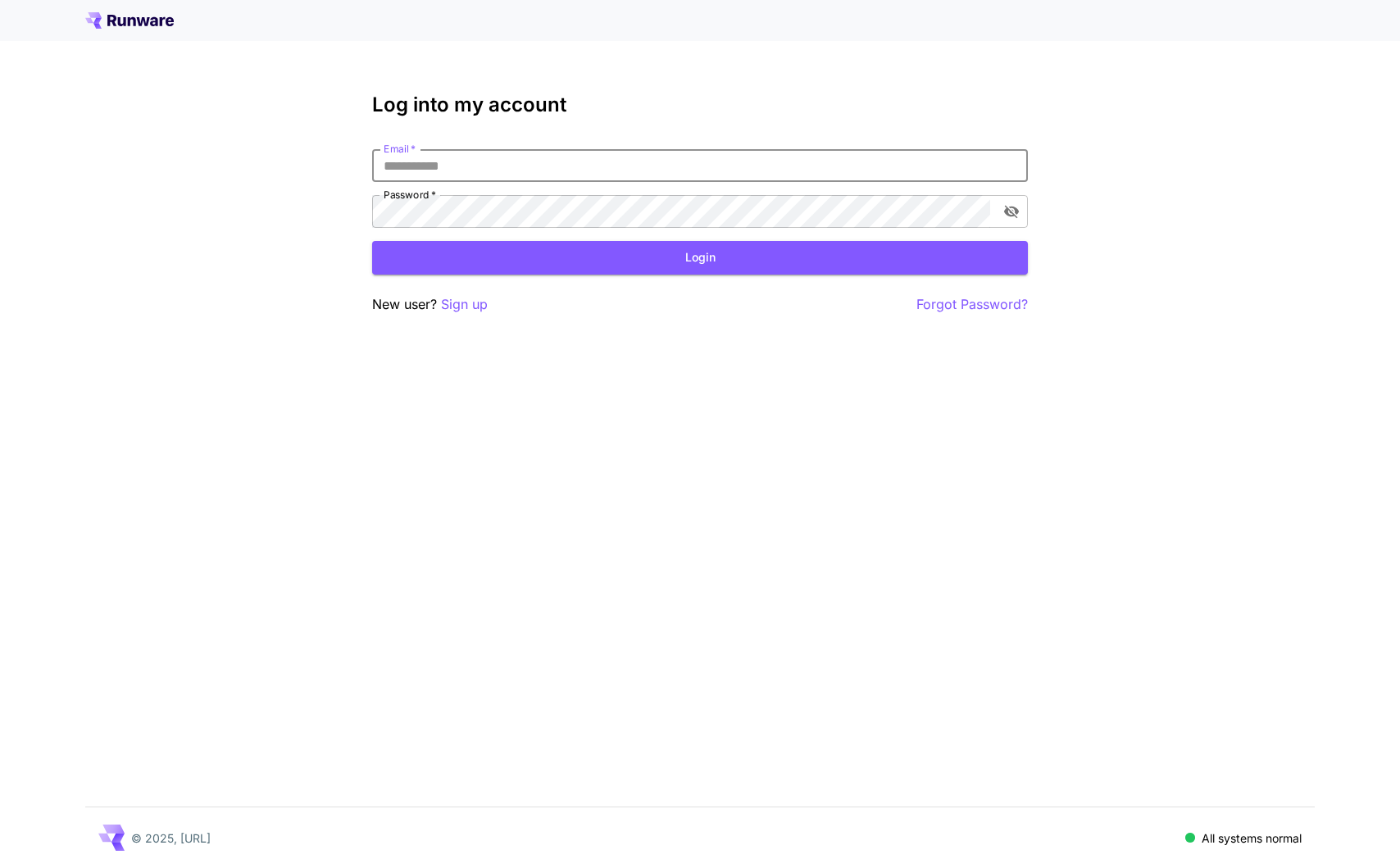
click at [591, 163] on input "Email   *" at bounding box center [700, 166] width 655 height 33
type input "**********"
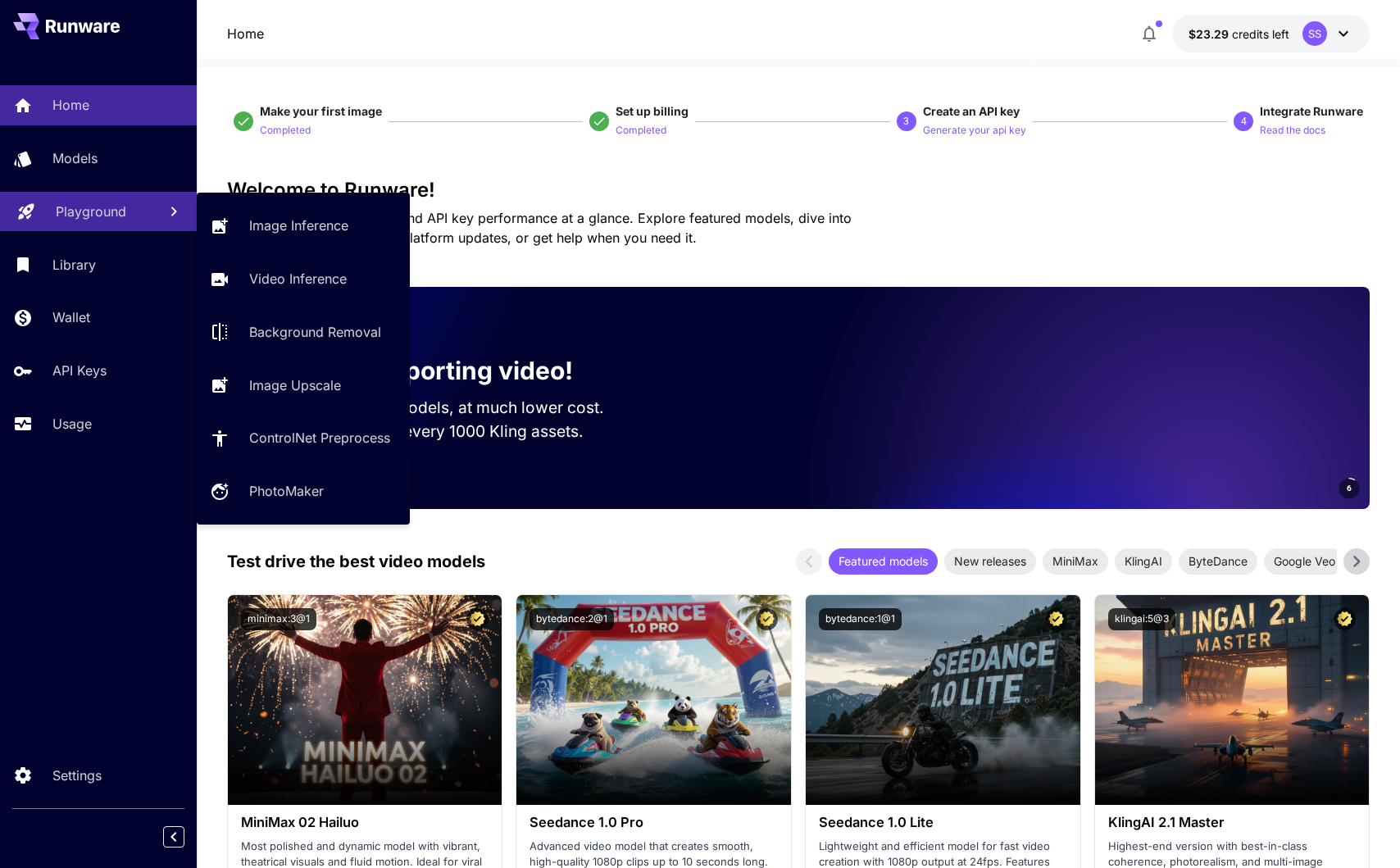
click at [86, 210] on p "Playground" at bounding box center [91, 211] width 71 height 20
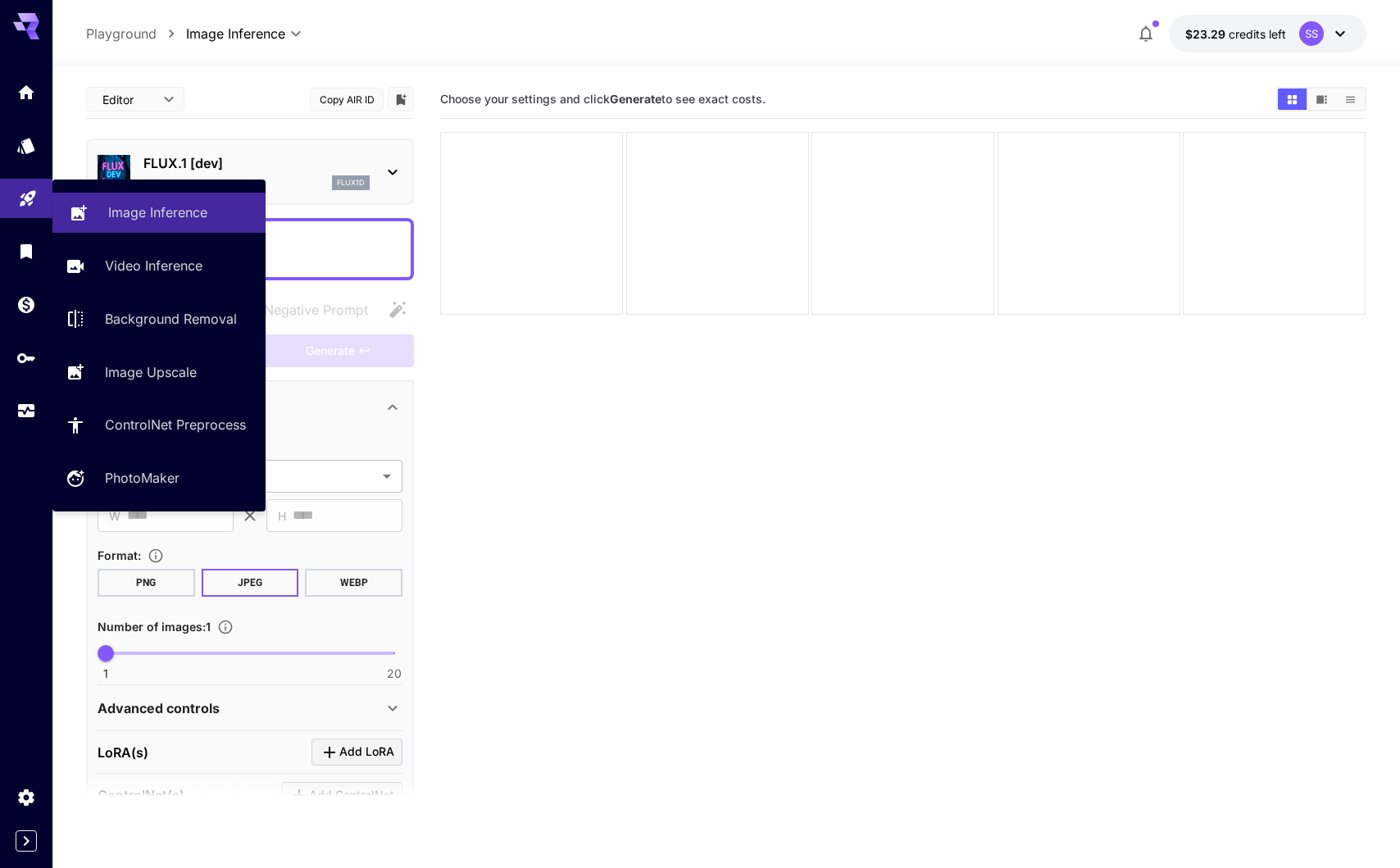
click at [195, 215] on p "Image Inference" at bounding box center [157, 212] width 99 height 20
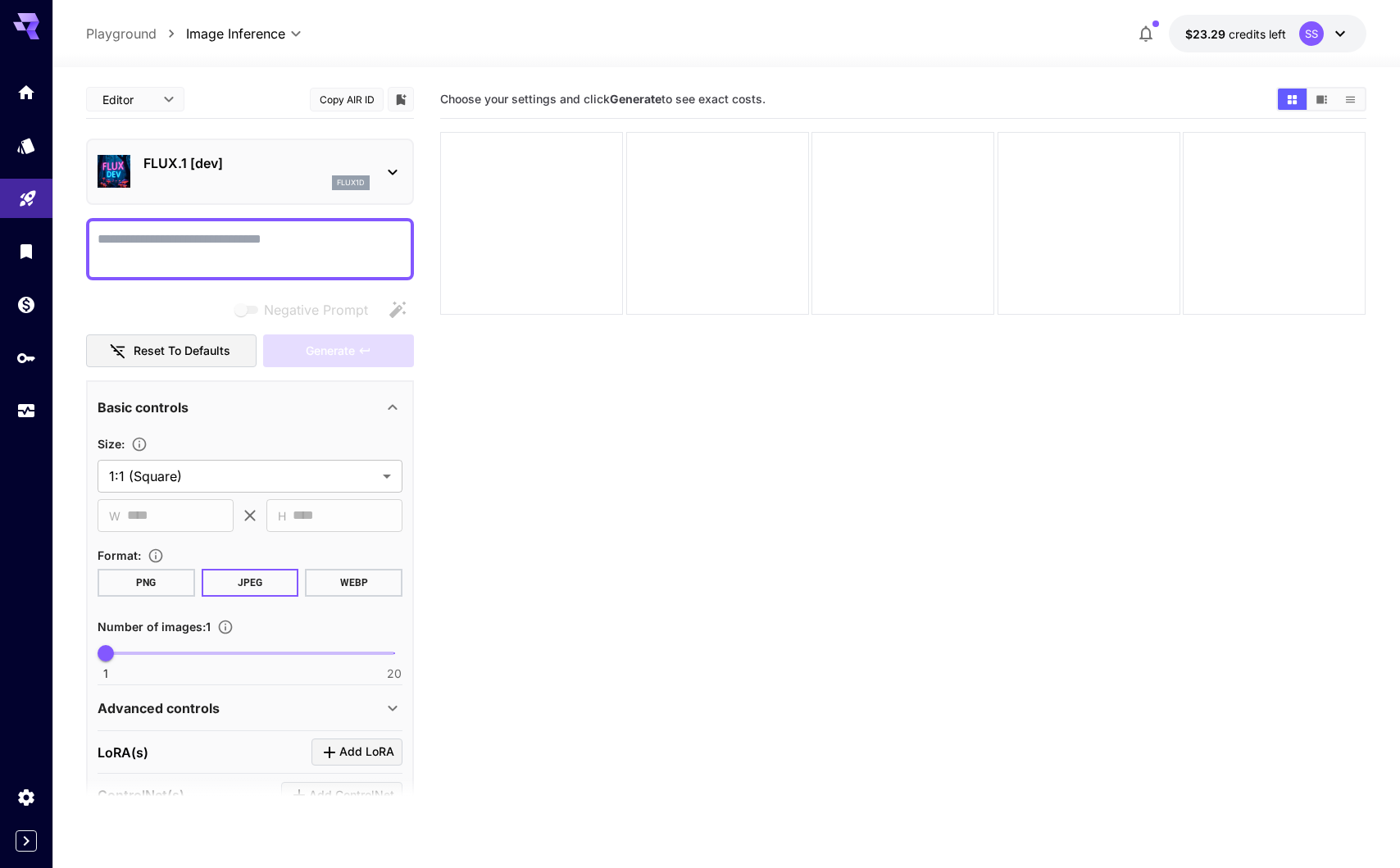
click at [198, 169] on p "FLUX.1 [dev]" at bounding box center [257, 163] width 227 height 20
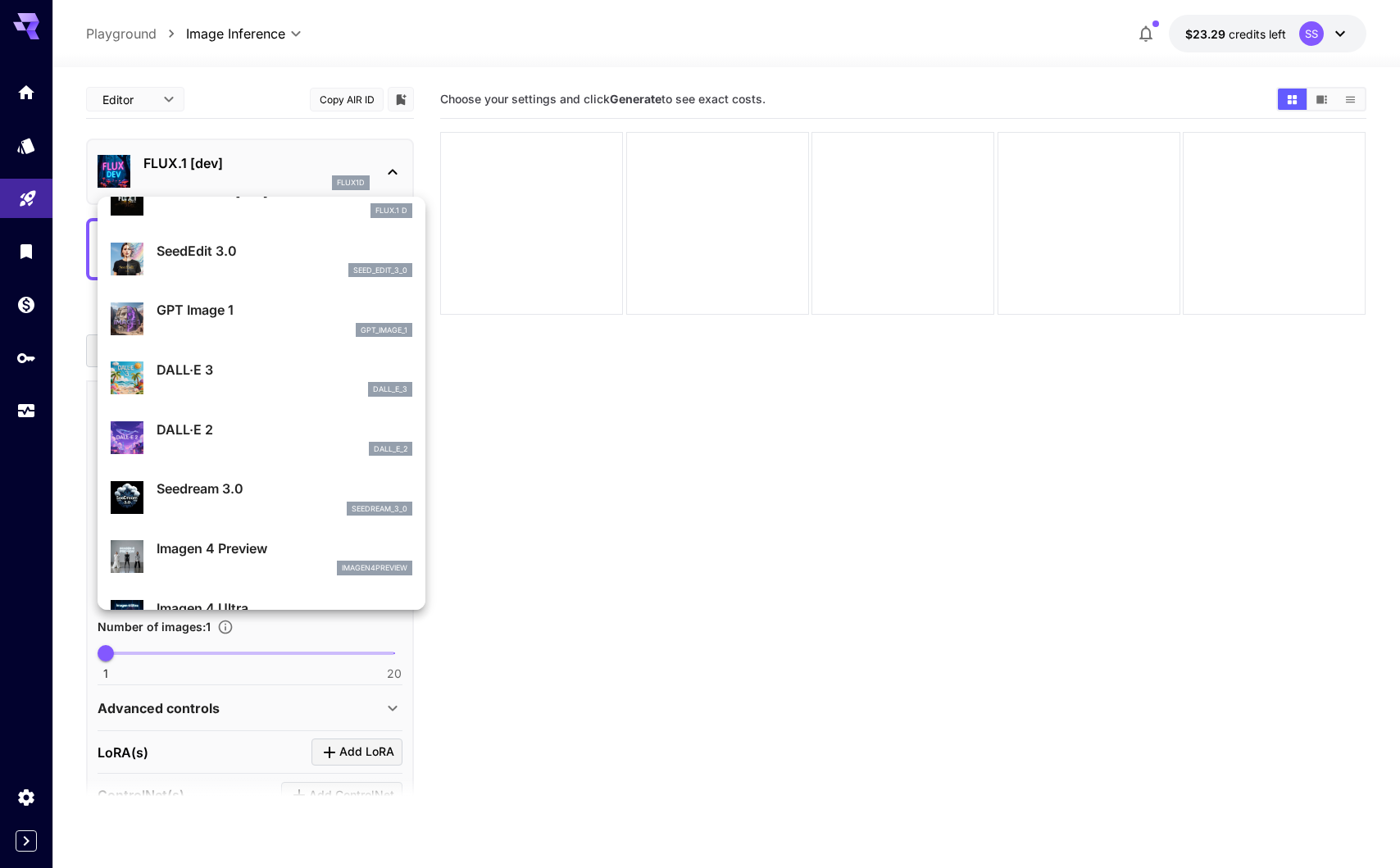
scroll to position [216, 0]
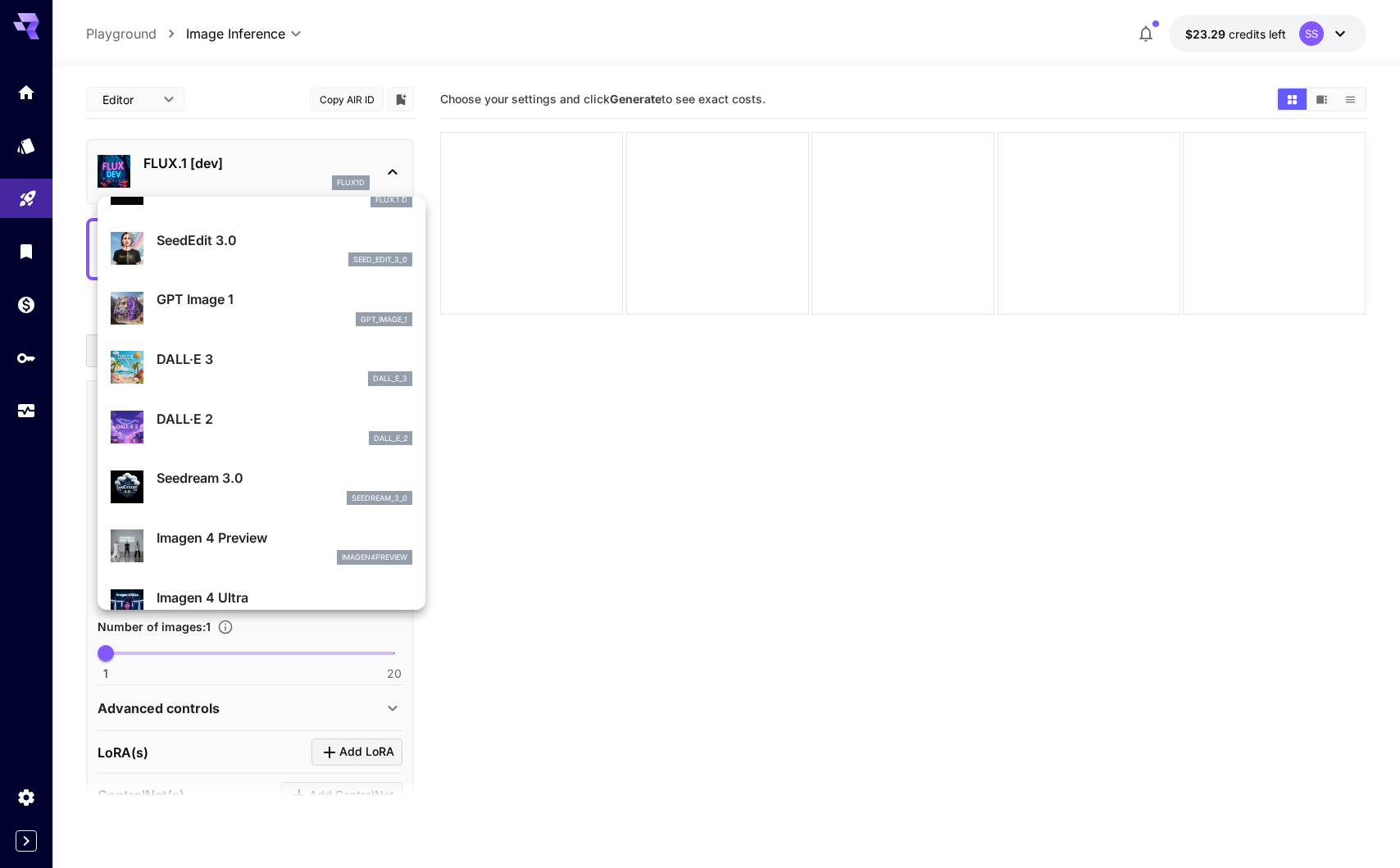
click at [228, 545] on p "Imagen 4 Preview" at bounding box center [284, 538] width 256 height 20
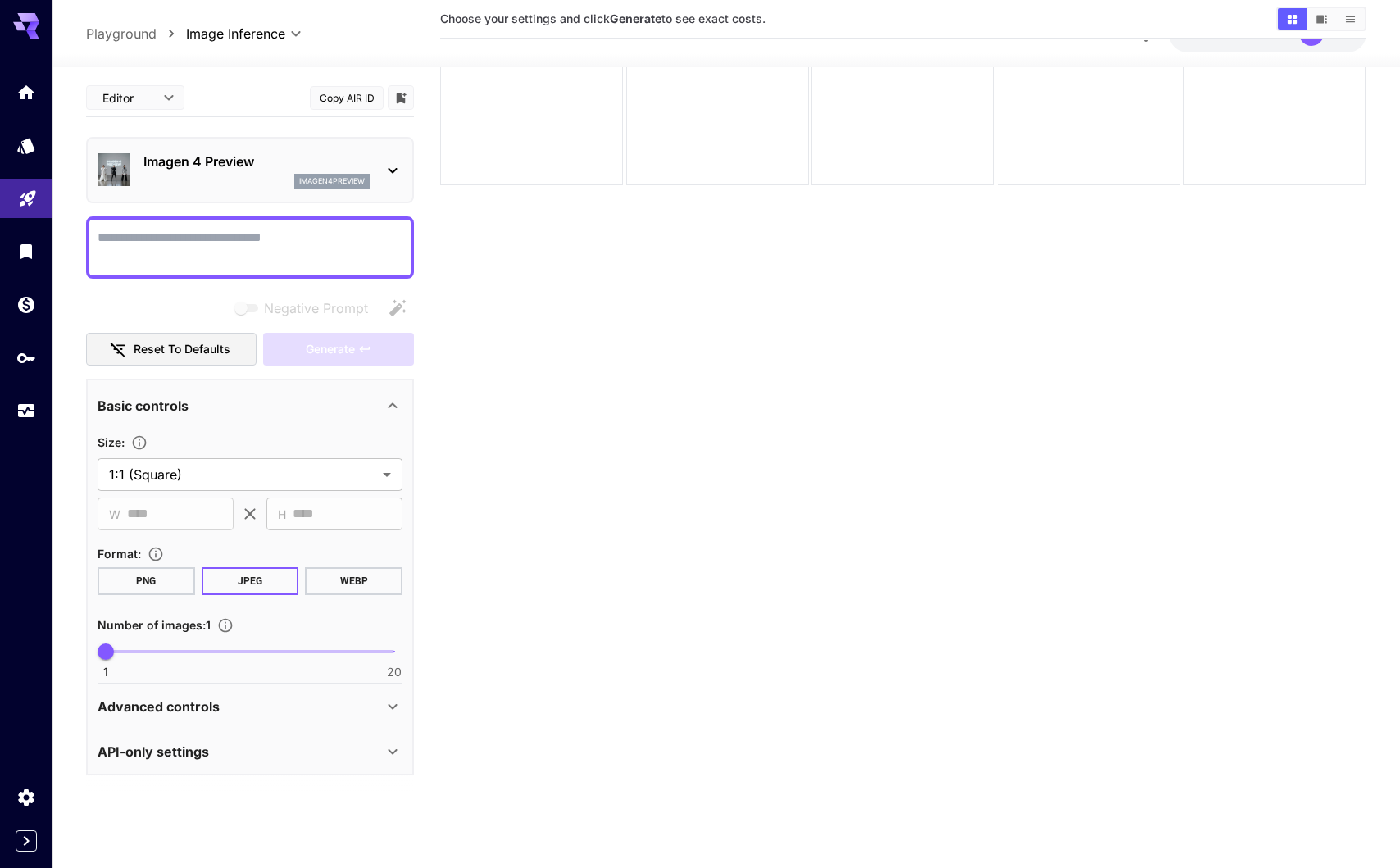
scroll to position [125, 0]
click at [228, 178] on div "imagen4preview" at bounding box center [257, 181] width 227 height 15
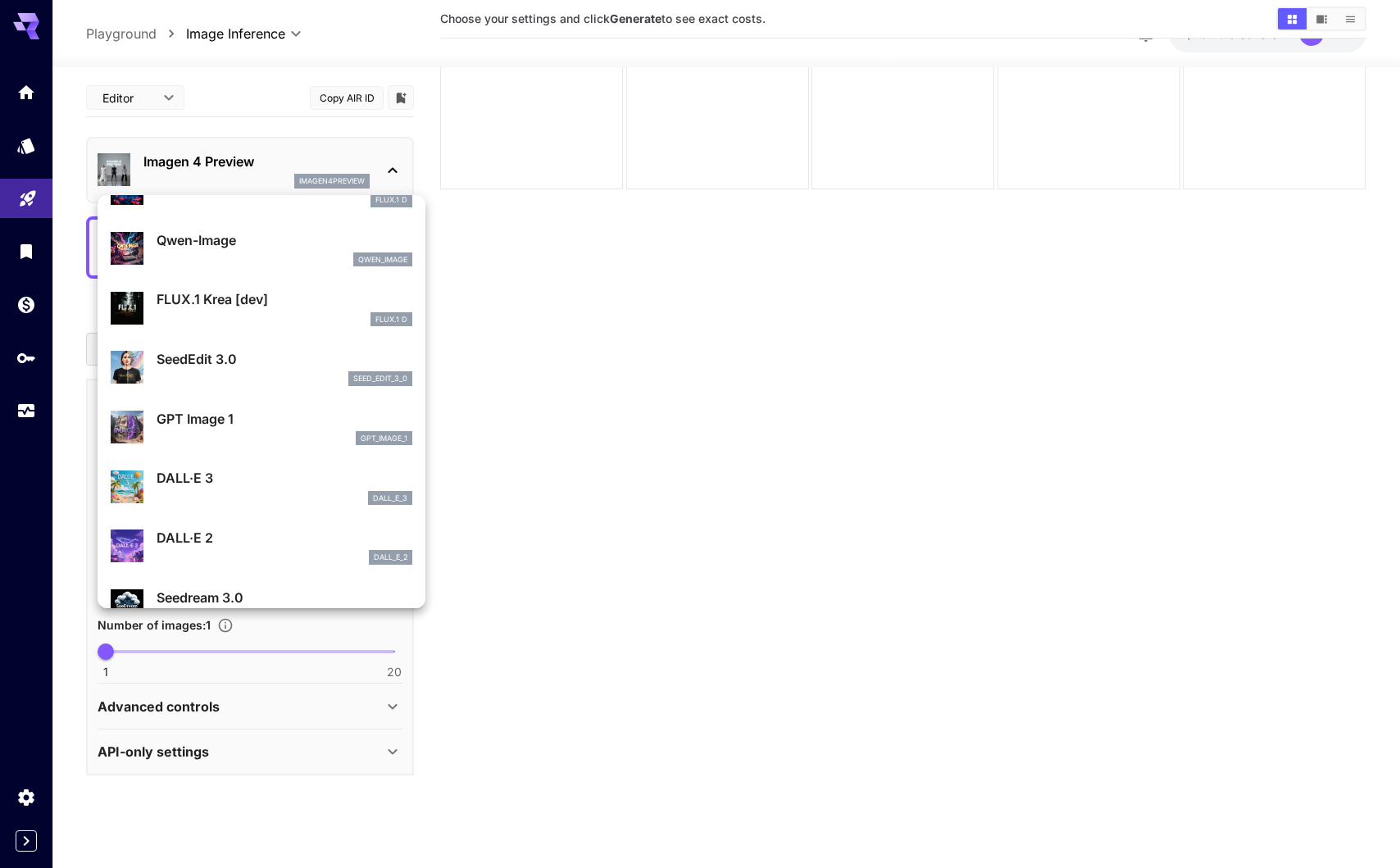
scroll to position [93, 0]
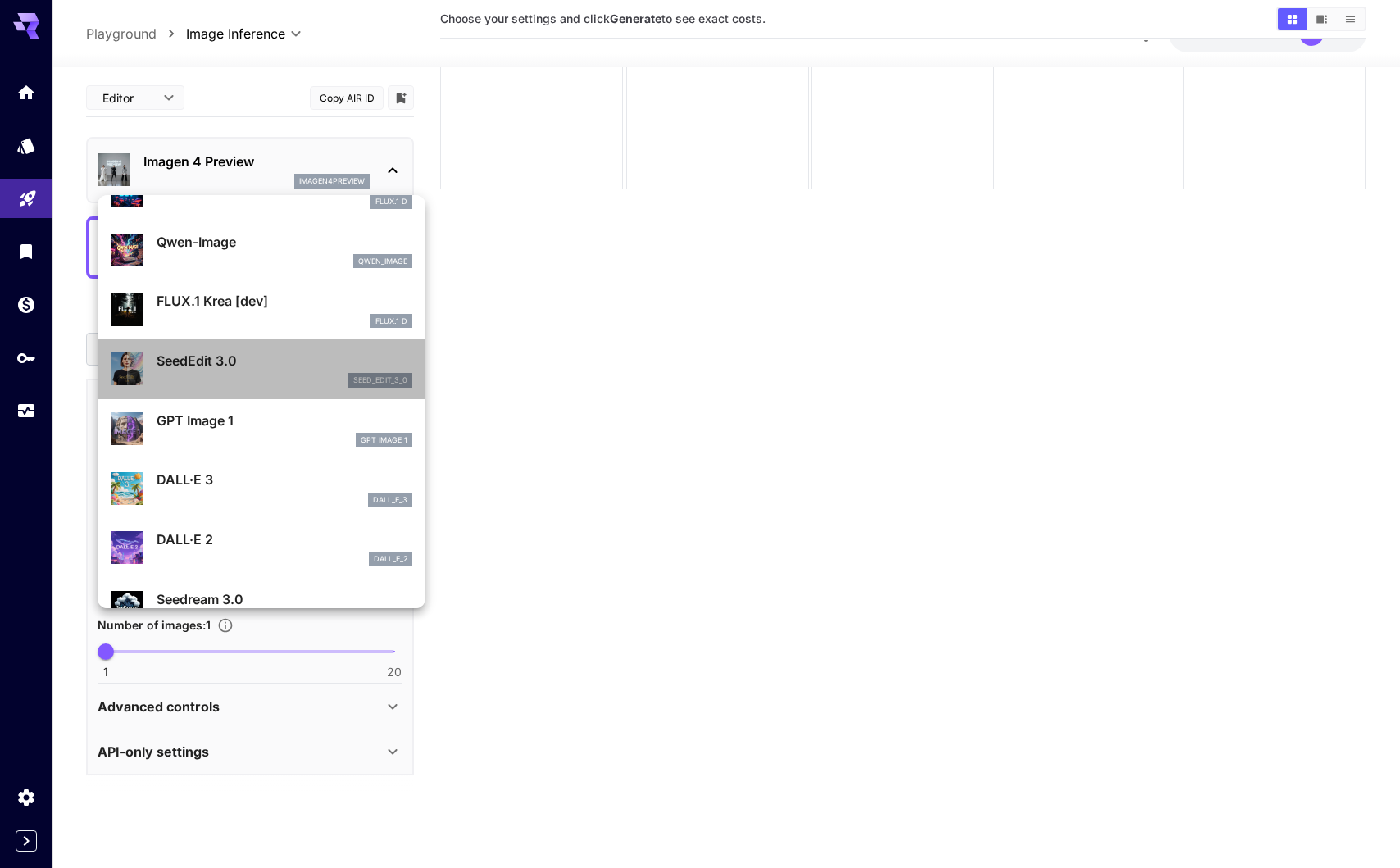
click at [228, 366] on p "SeedEdit 3.0" at bounding box center [284, 361] width 256 height 20
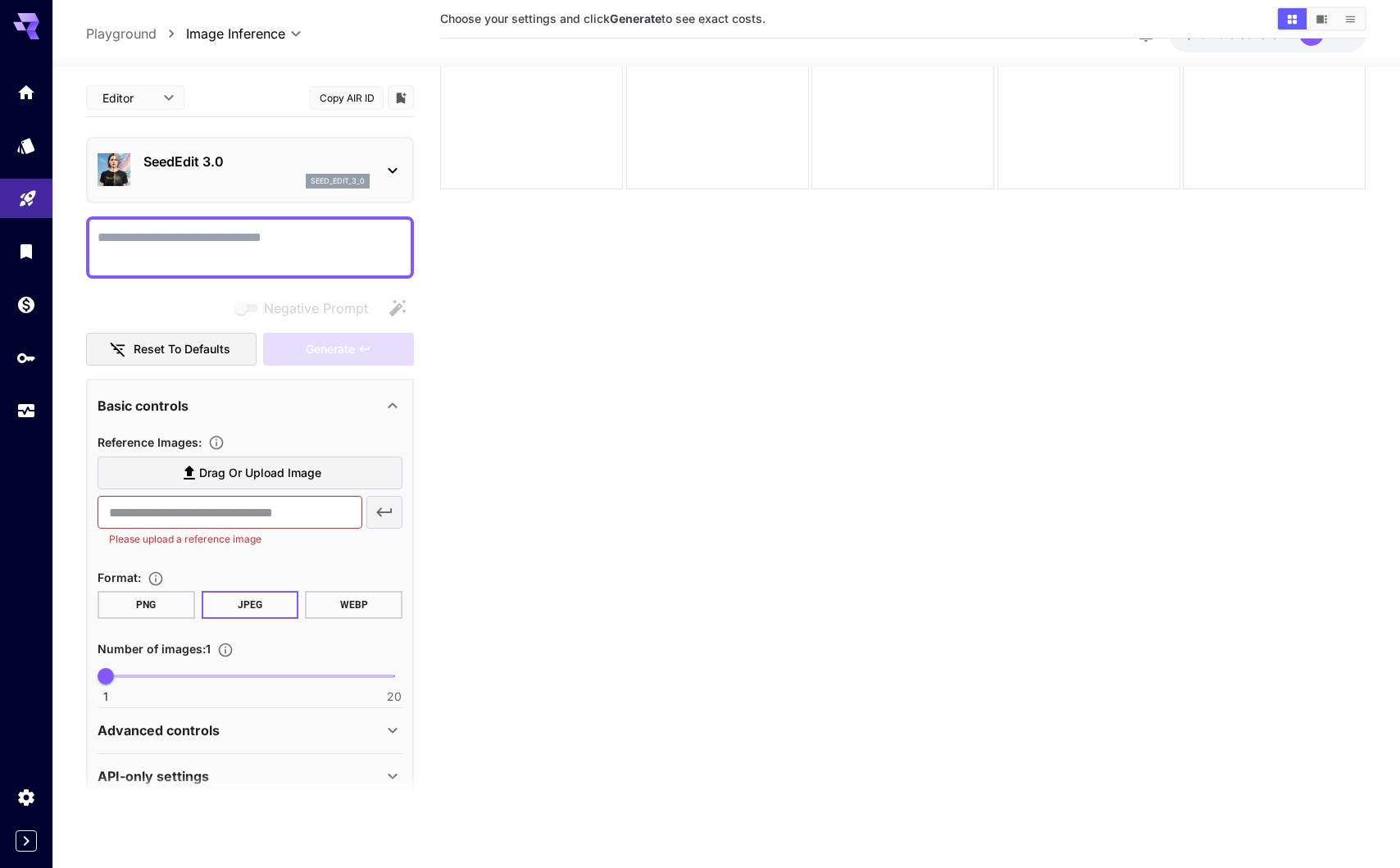
click at [278, 479] on span "Drag or upload image" at bounding box center [259, 474] width 122 height 21
click at [0, 0] on input "Drag or upload image" at bounding box center [0, 0] width 0 height 0
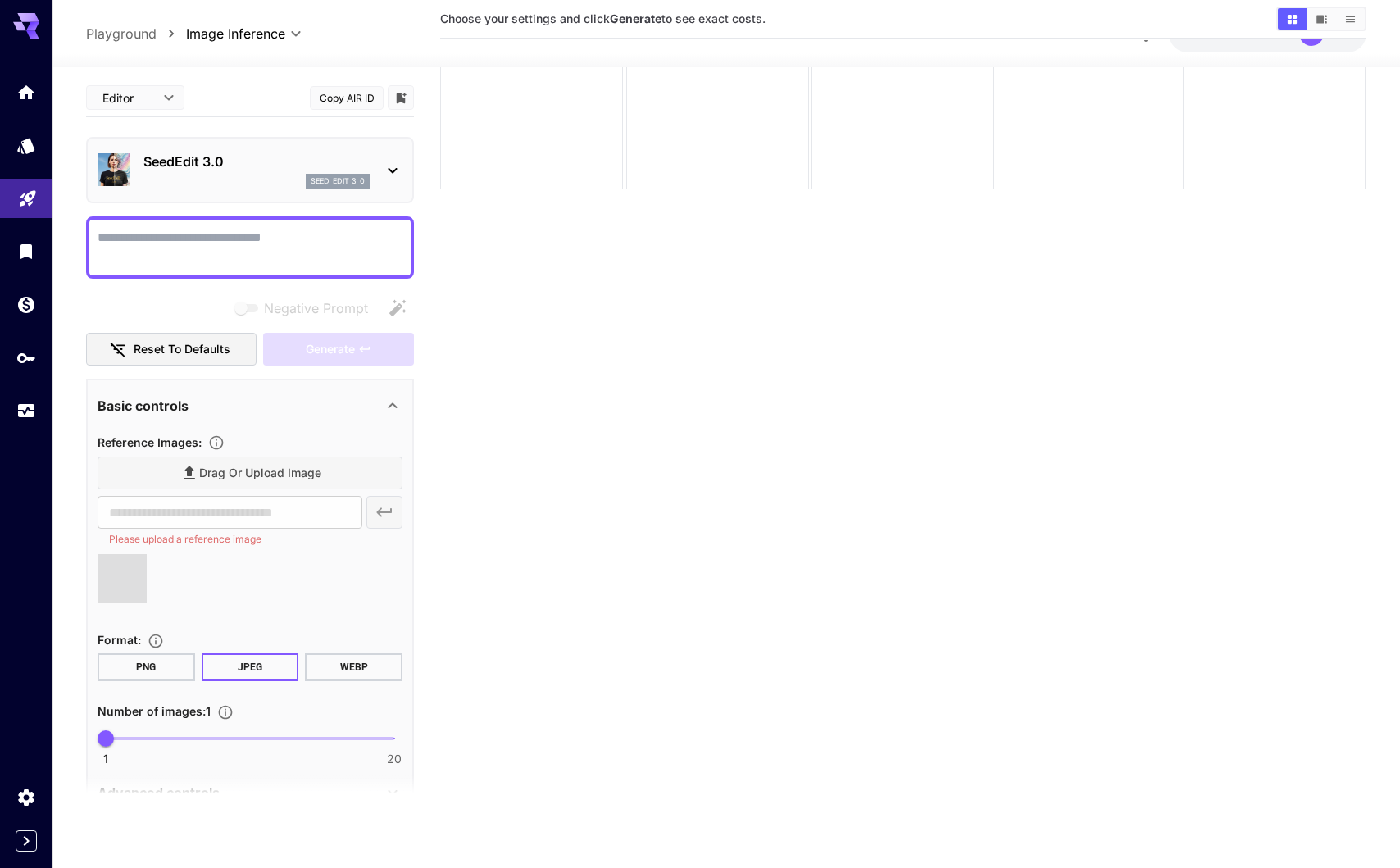
type input "**********"
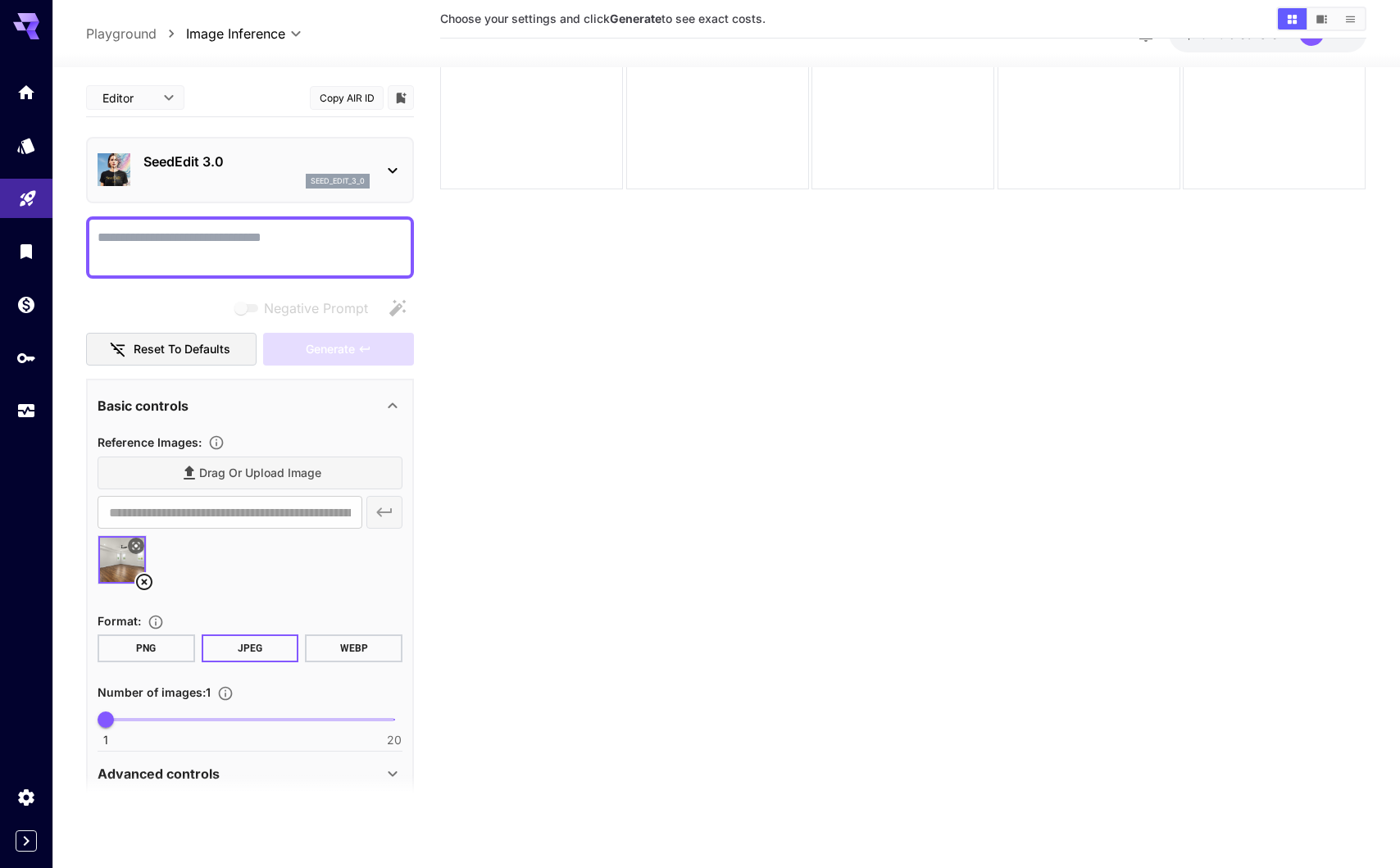
click at [259, 250] on textarea "Negative Prompt" at bounding box center [250, 248] width 305 height 40
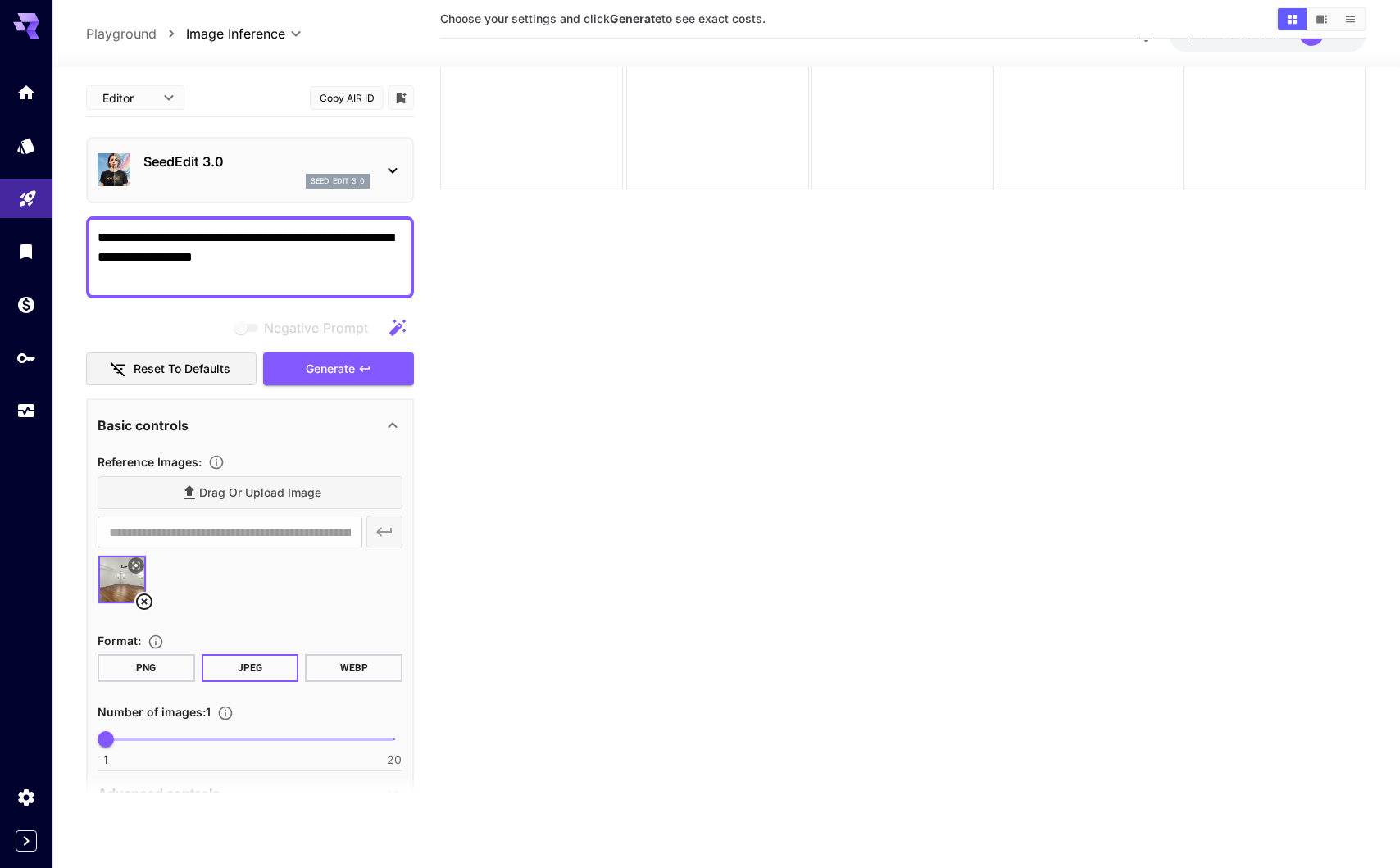
paste textarea "**********"
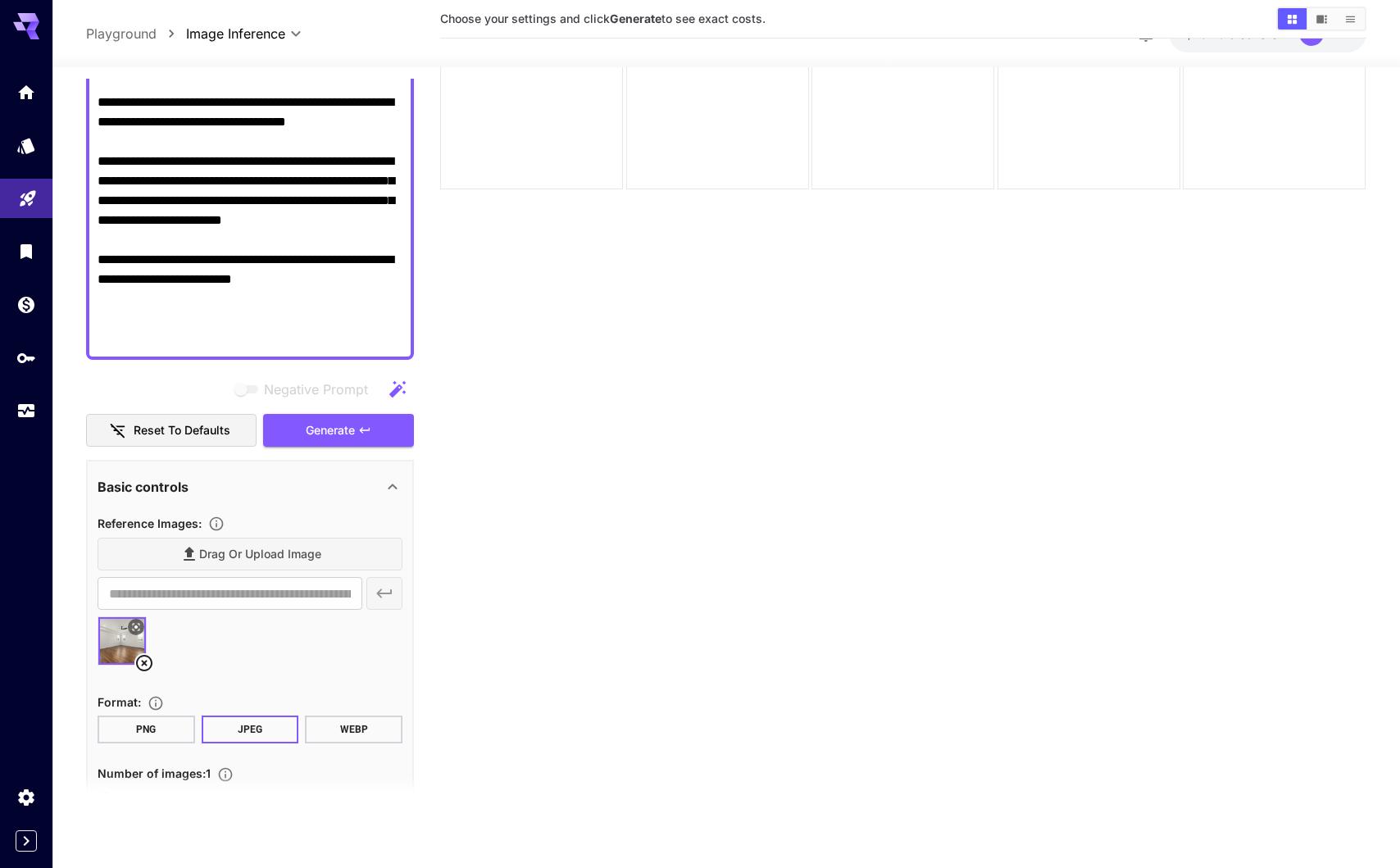
scroll to position [552, 0]
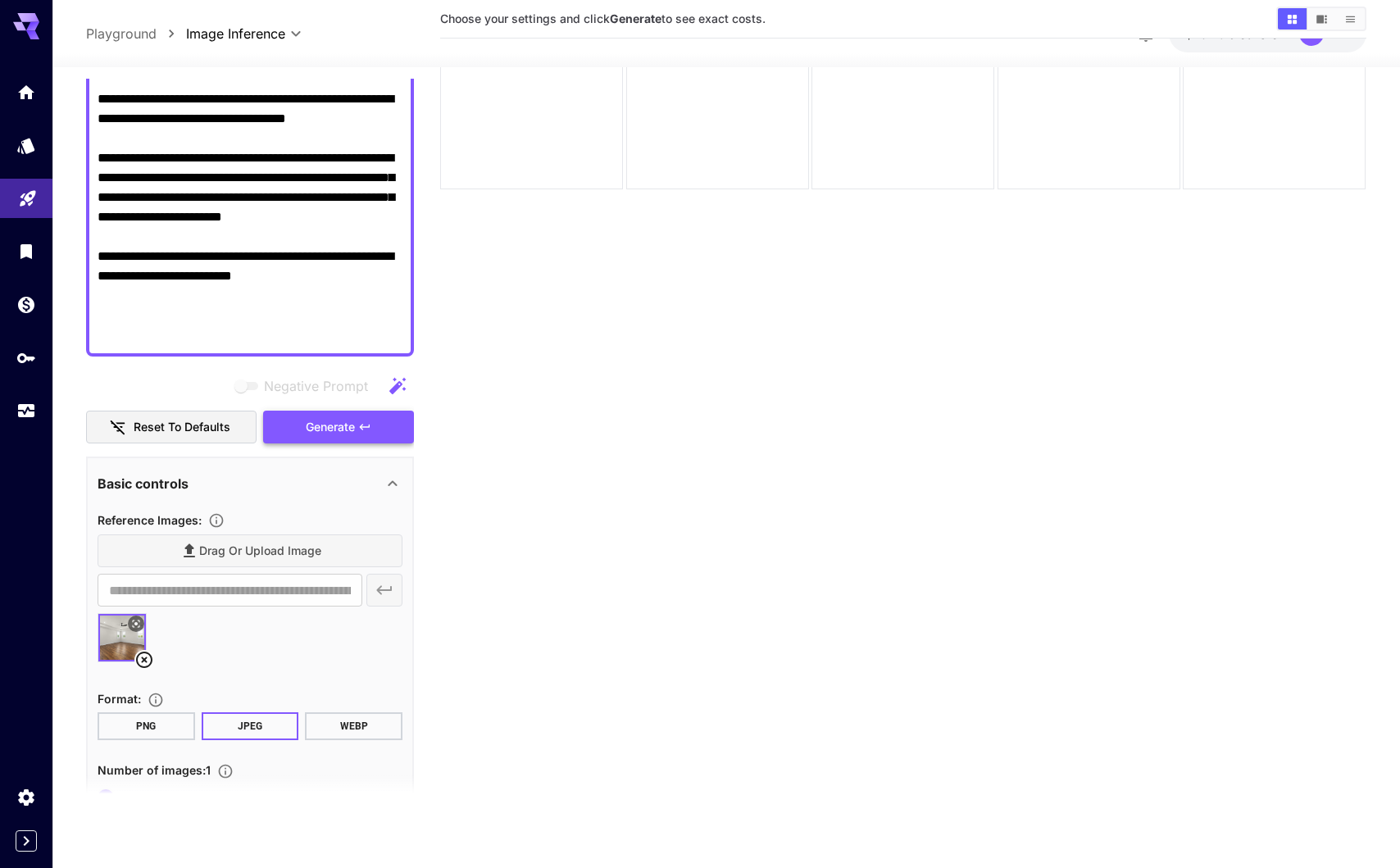
type textarea "**********"
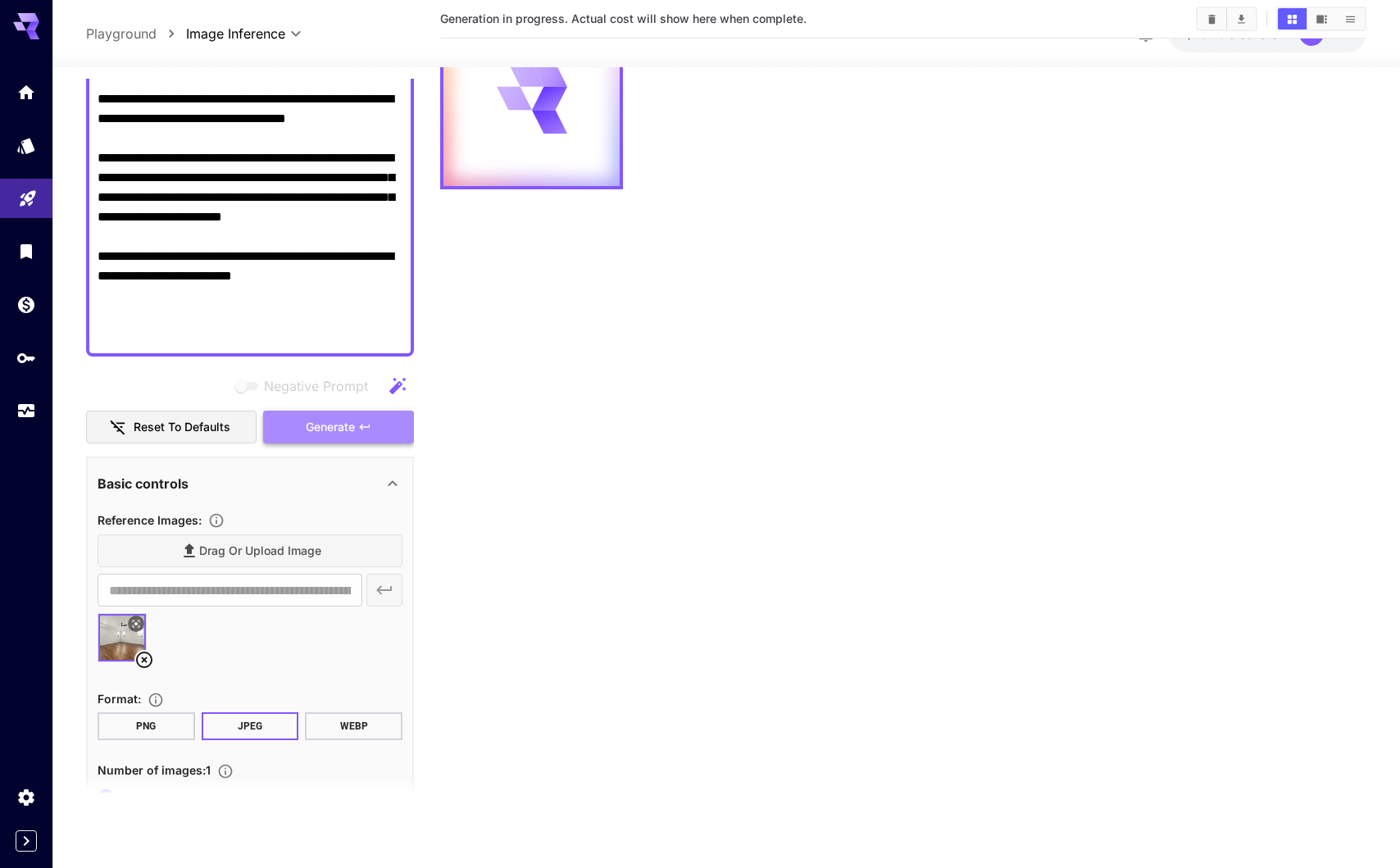
click at [329, 418] on span "Generate" at bounding box center [330, 428] width 49 height 21
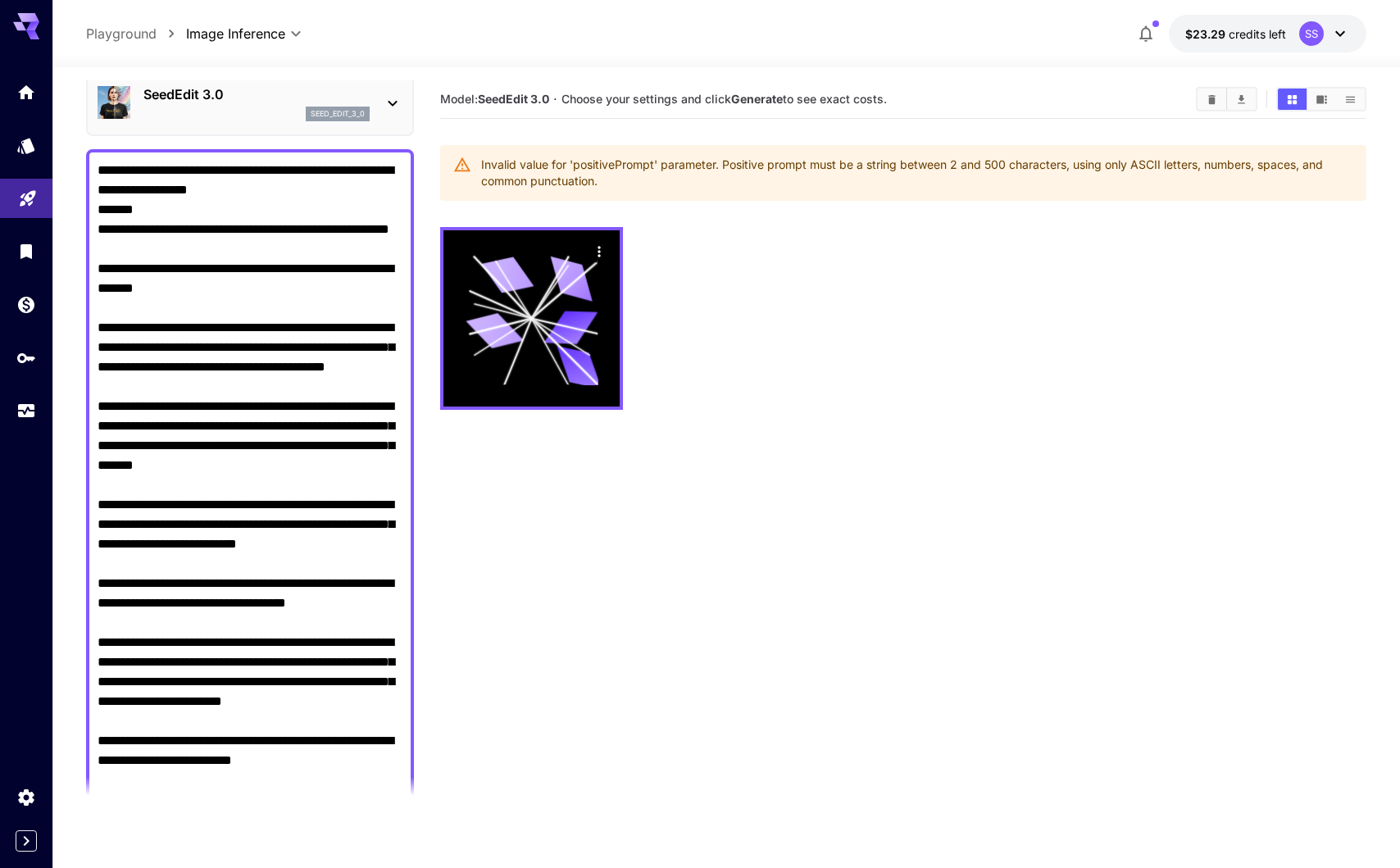
scroll to position [0, 0]
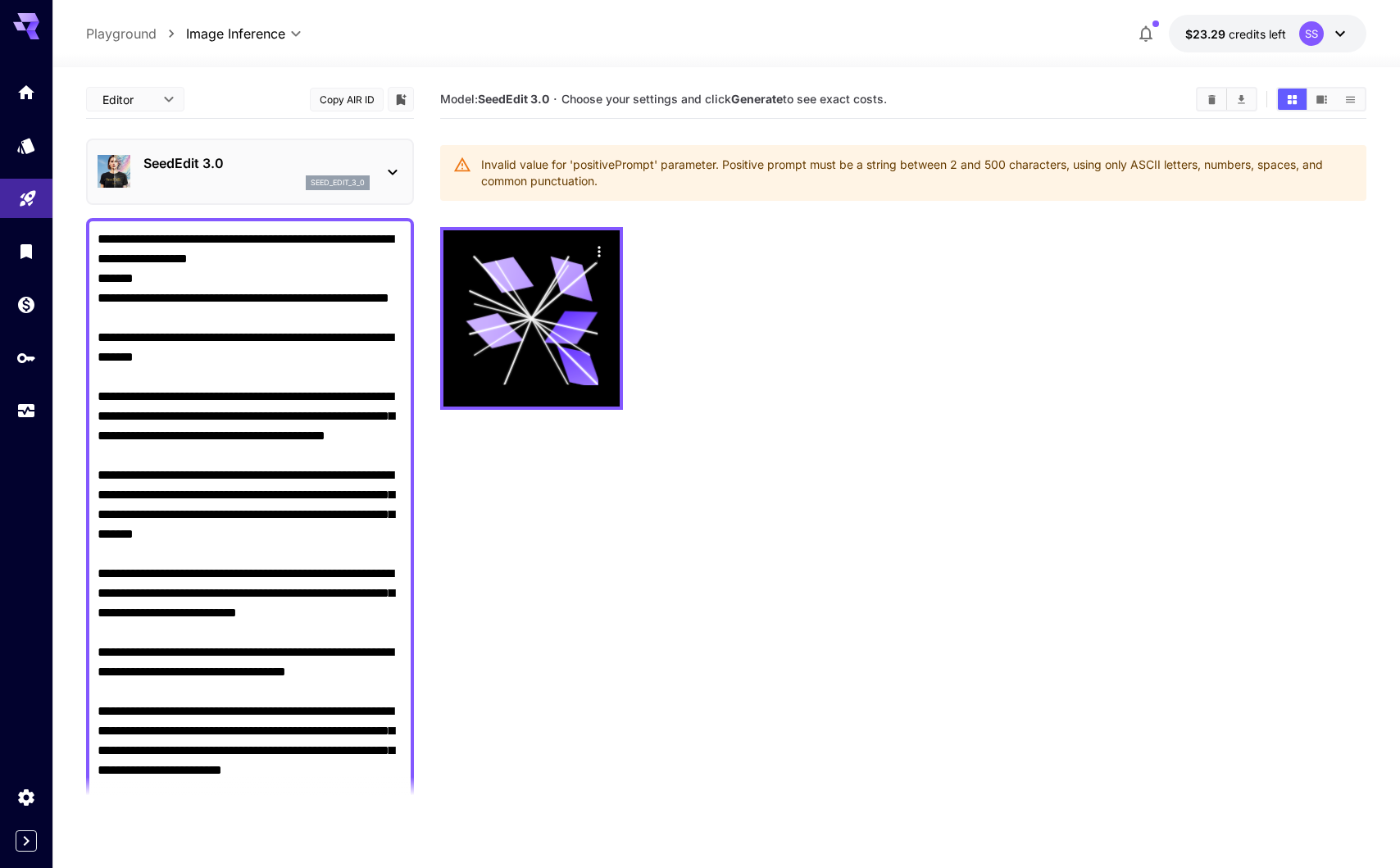
click at [176, 99] on body "**********" at bounding box center [700, 499] width 1400 height 998
click at [176, 99] on div at bounding box center [700, 434] width 1400 height 868
click at [203, 150] on div "SeedEdit 3.0 seed_edit_3_0" at bounding box center [250, 172] width 305 height 50
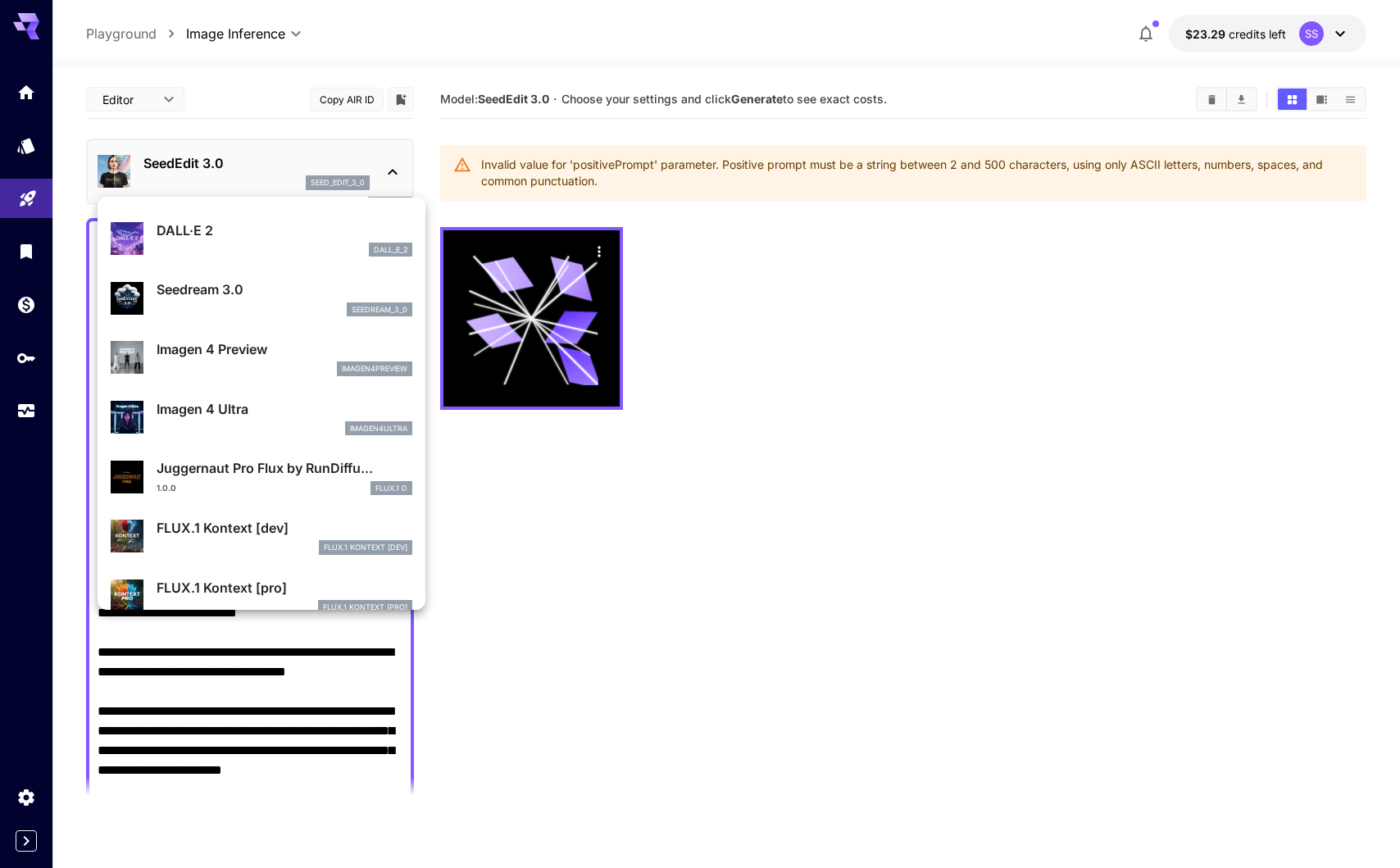
scroll to position [394, 0]
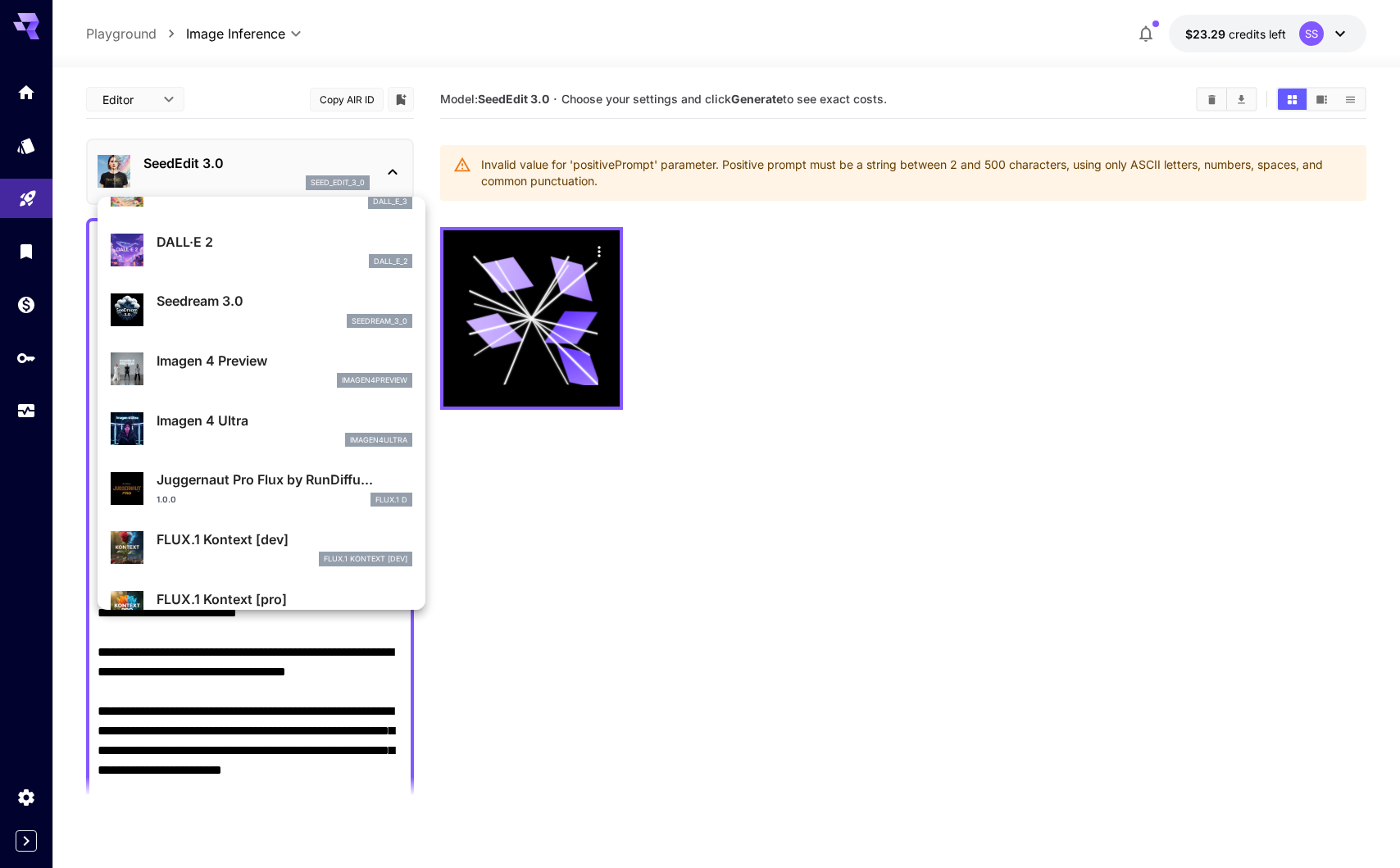
click at [229, 303] on p "Seedream 3.0" at bounding box center [284, 301] width 256 height 20
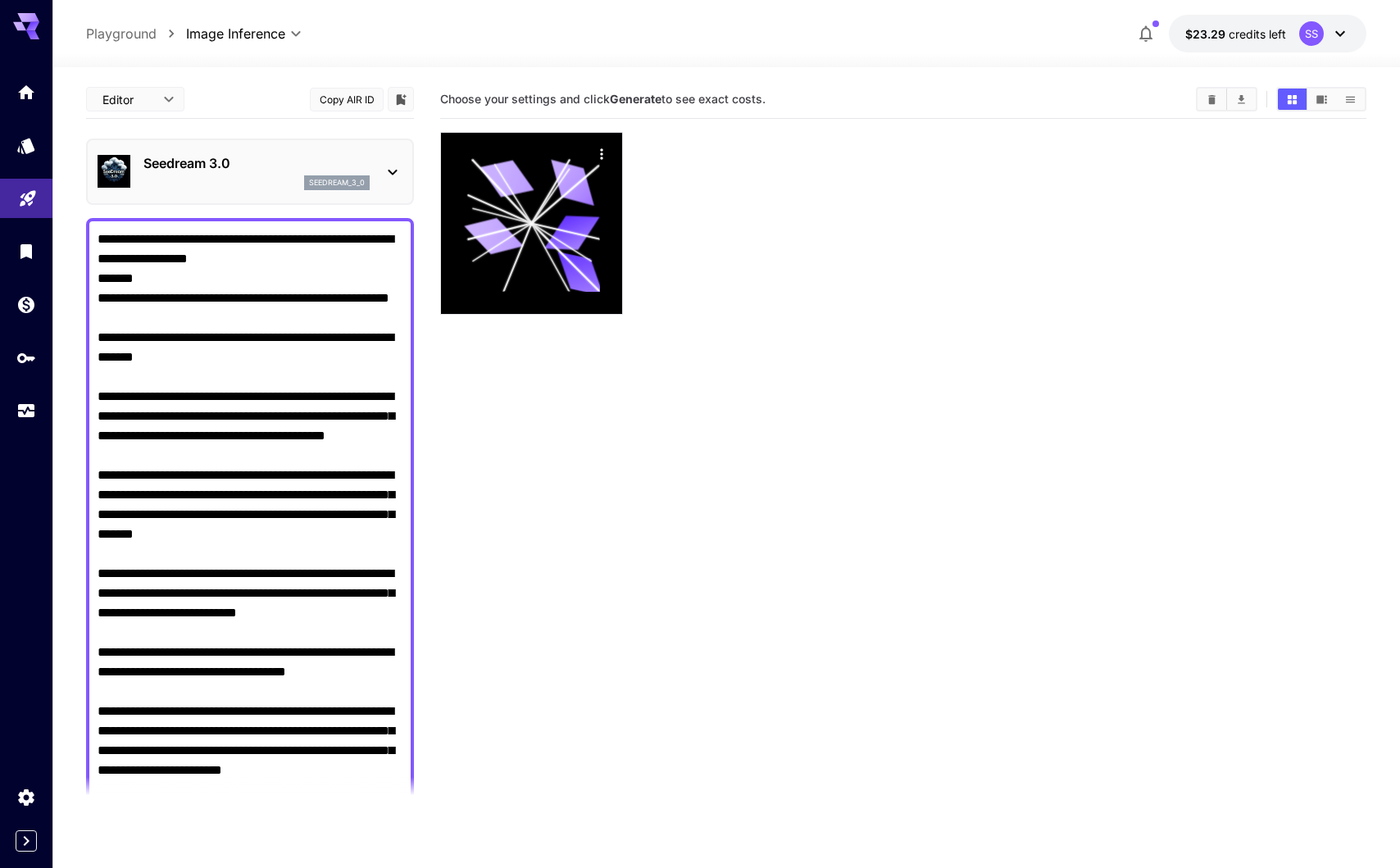
click at [186, 164] on p "Seedream 3.0" at bounding box center [257, 163] width 227 height 20
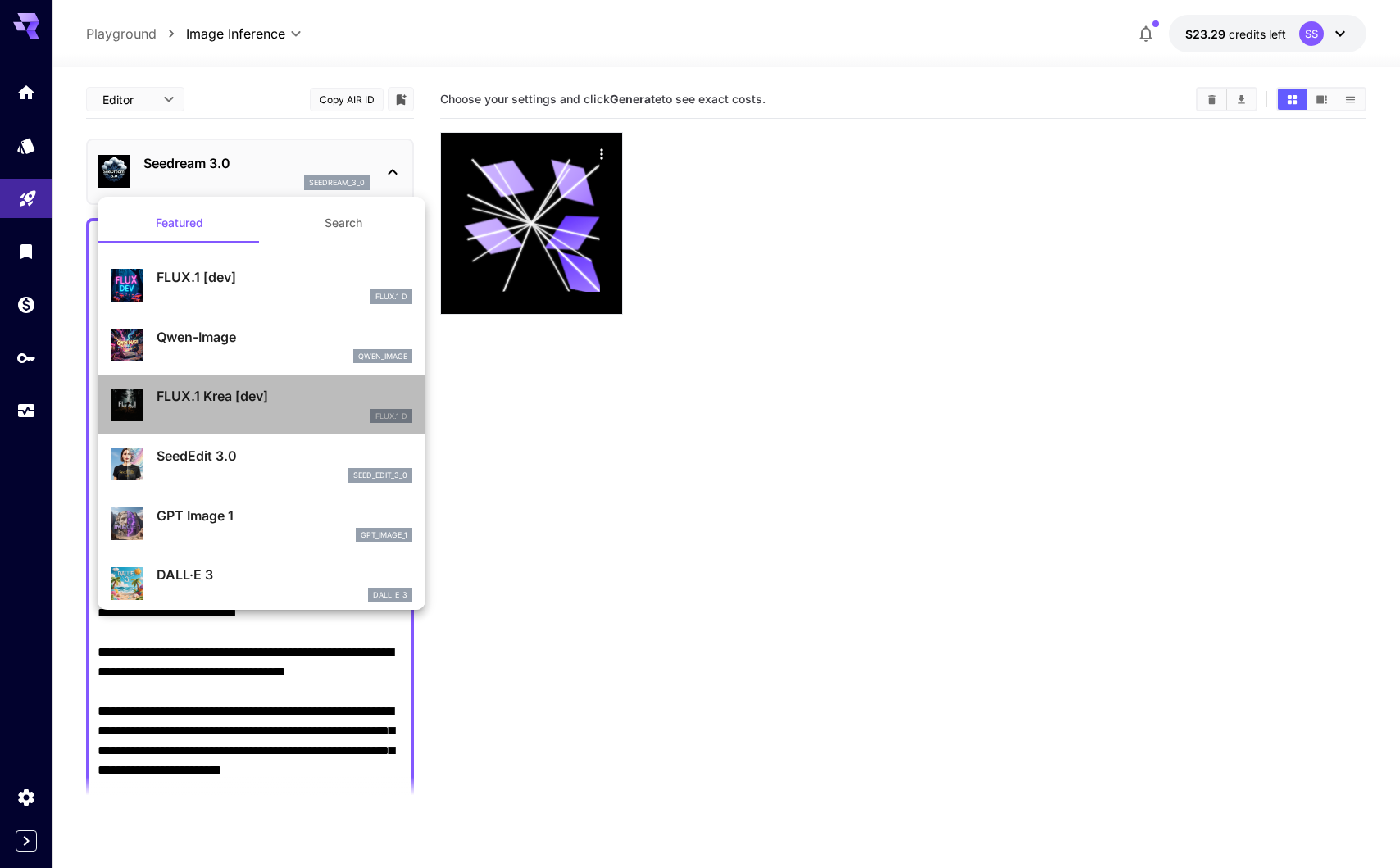
click at [259, 387] on p "FLUX.1 Krea [dev]" at bounding box center [284, 396] width 256 height 20
type input "***"
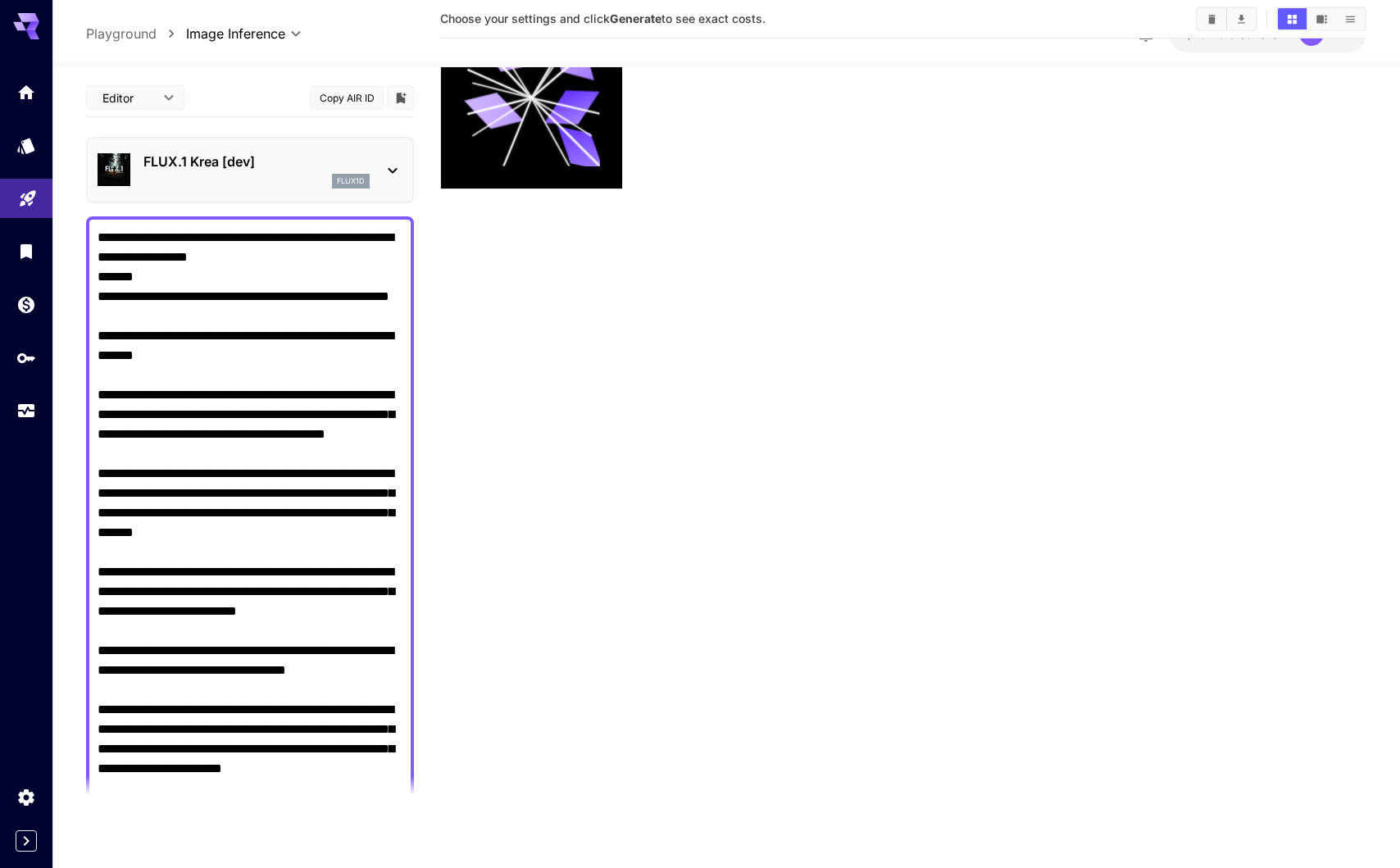
click at [171, 170] on p "FLUX.1 Krea [dev]" at bounding box center [257, 161] width 227 height 20
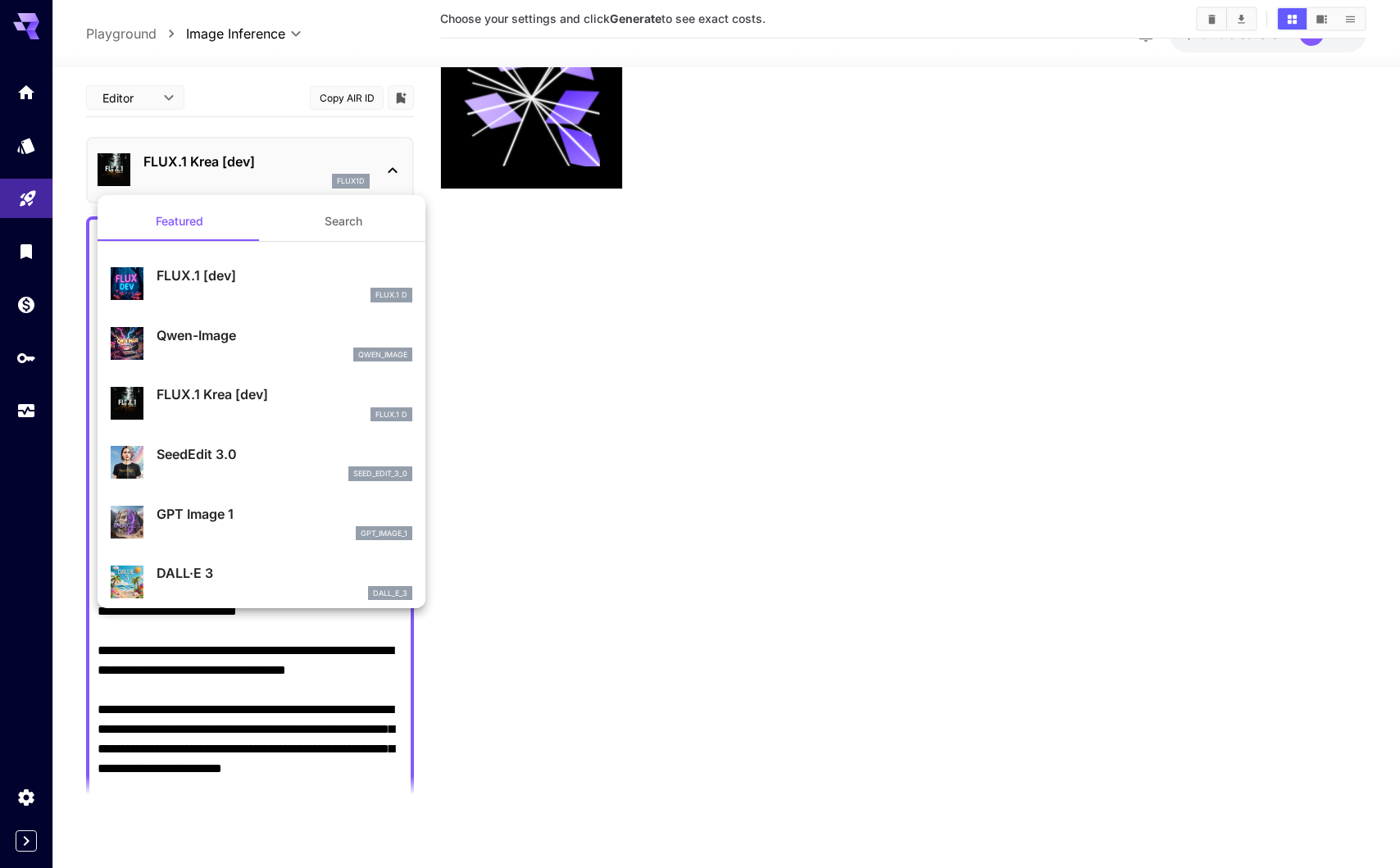
click at [267, 292] on div "FLUX.1 D" at bounding box center [284, 295] width 256 height 15
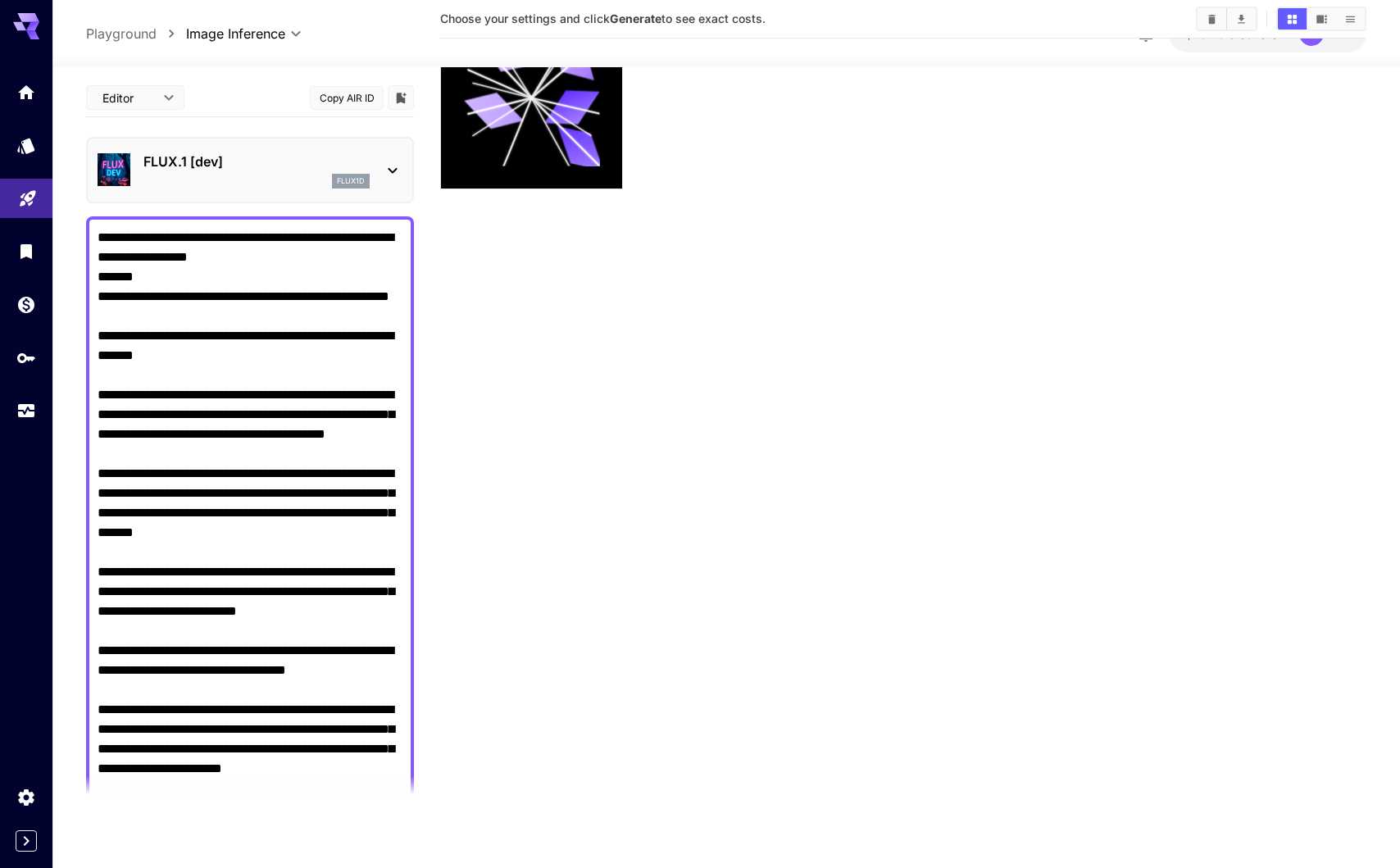
click at [150, 110] on body "**********" at bounding box center [700, 373] width 1400 height 998
click at [153, 100] on div at bounding box center [700, 434] width 1400 height 868
click at [207, 158] on p "FLUX.1 [dev]" at bounding box center [257, 161] width 227 height 20
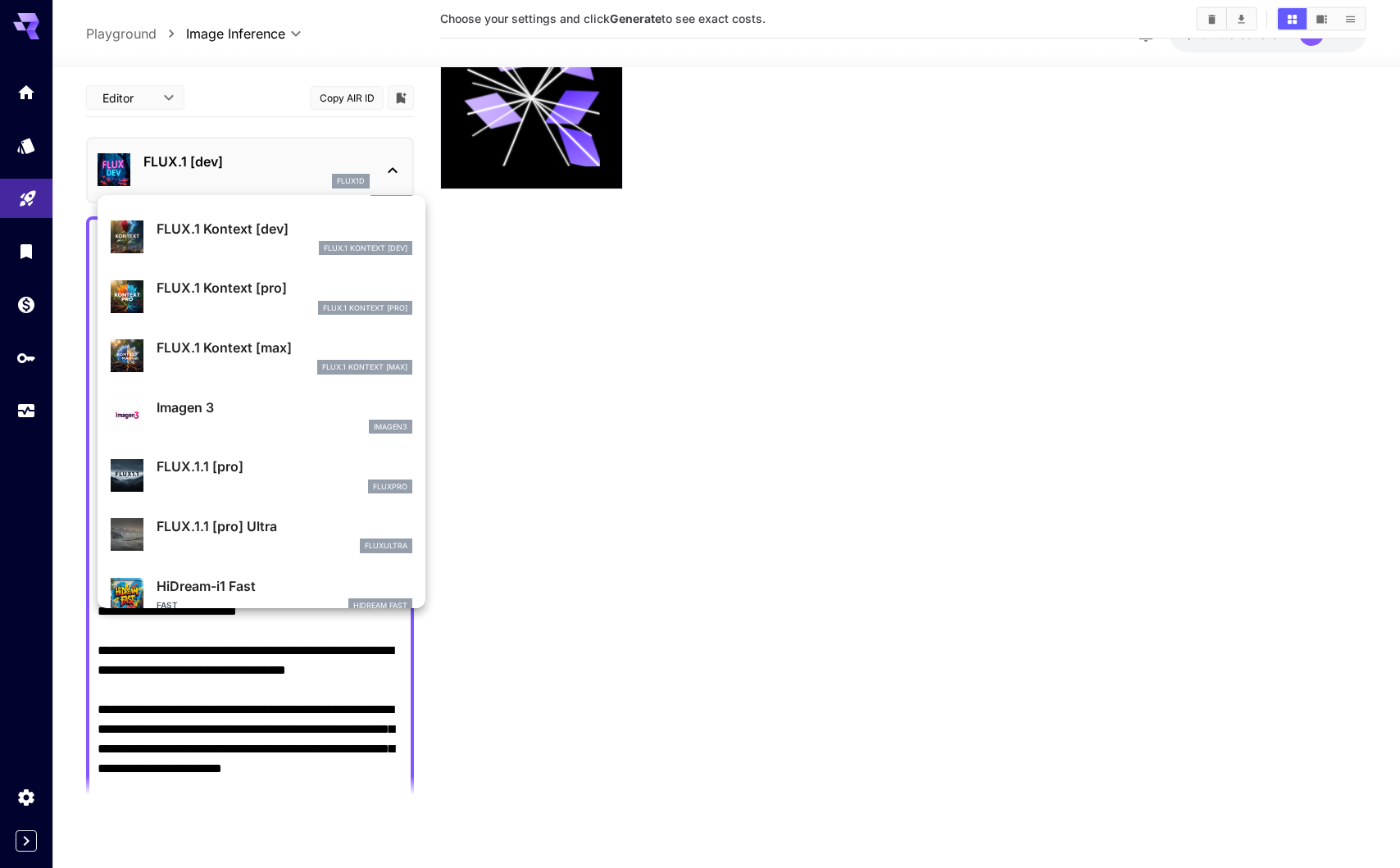
scroll to position [702, 0]
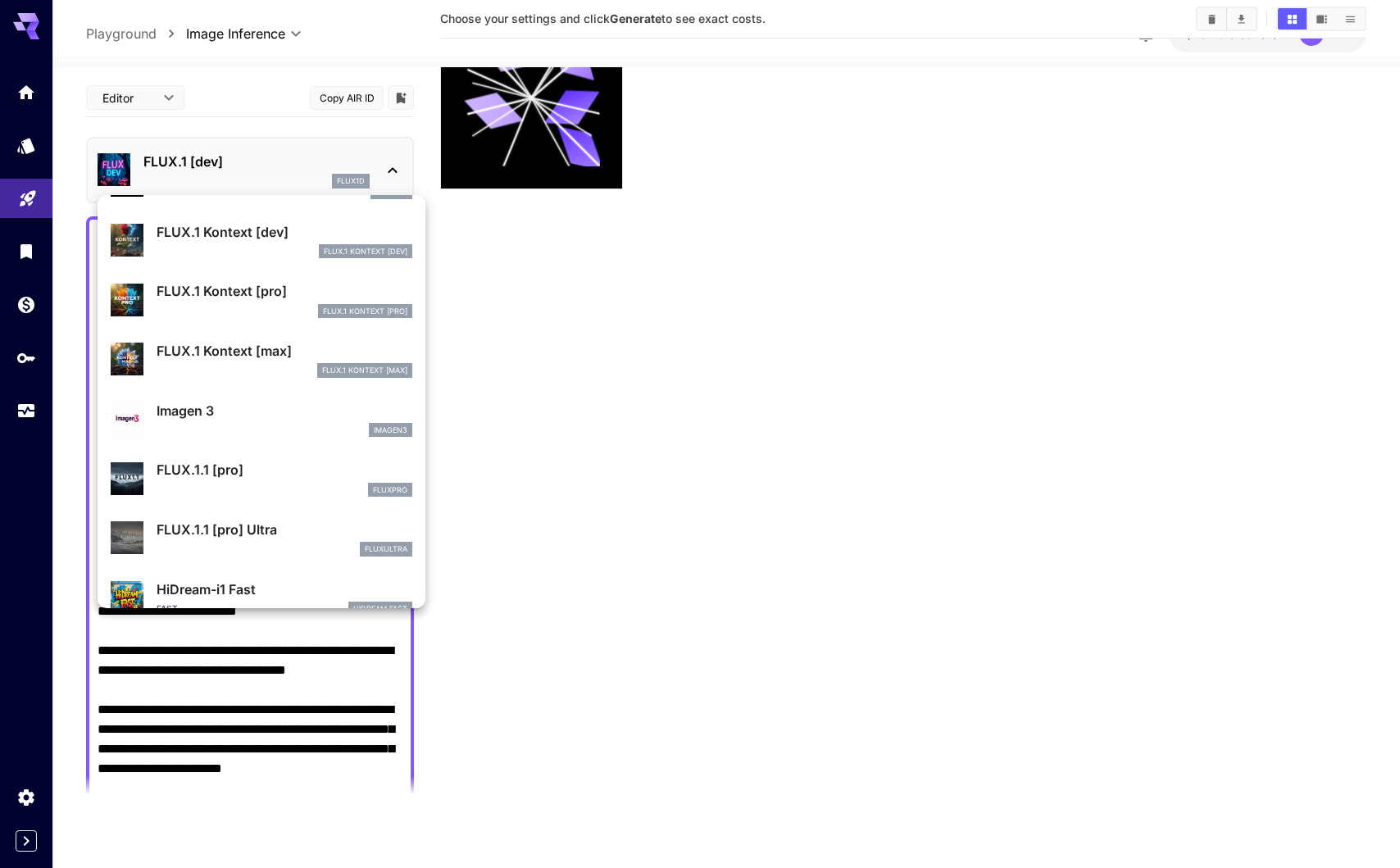
click at [273, 432] on div "imagen3" at bounding box center [284, 430] width 256 height 15
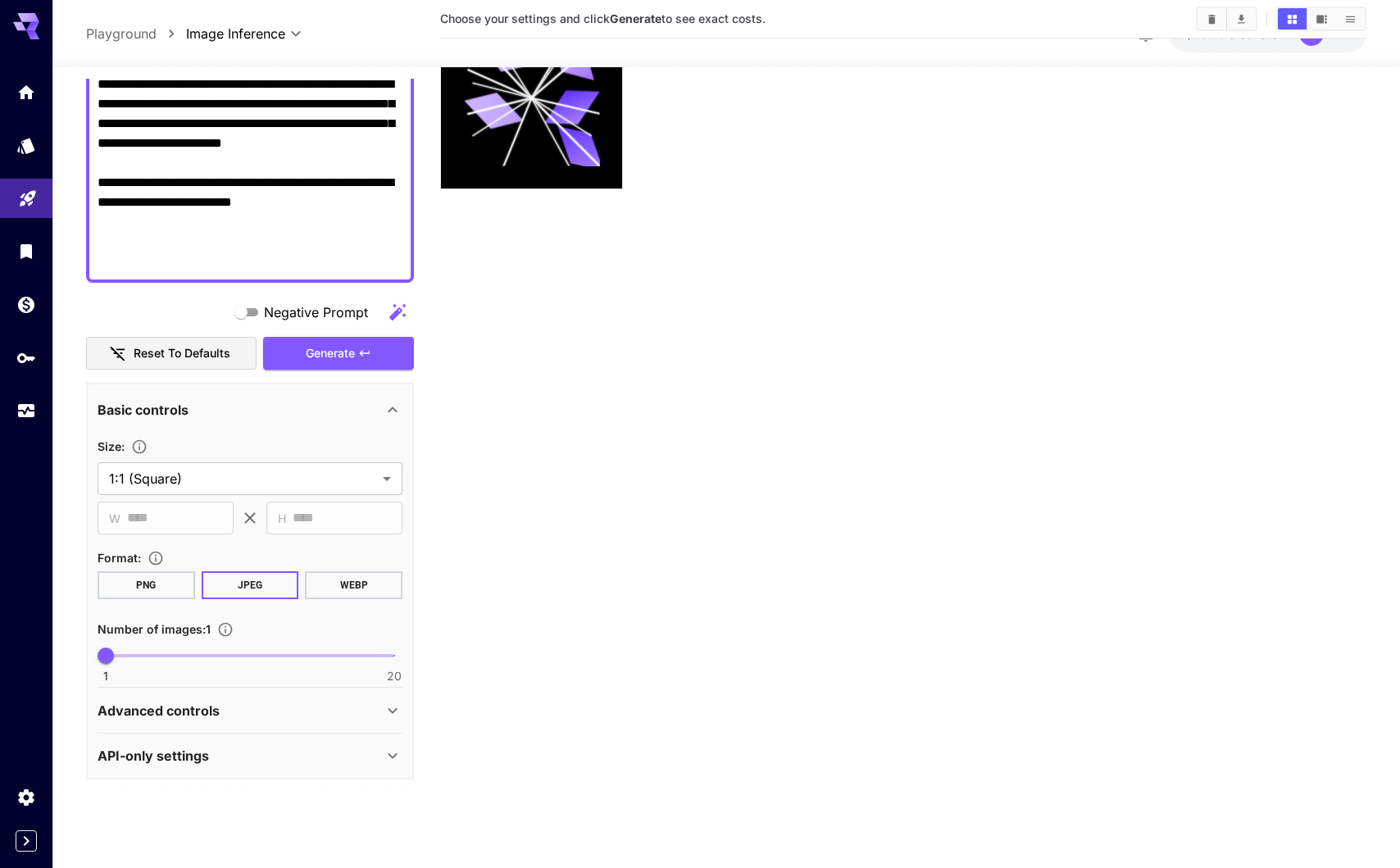
scroll to position [623, 0]
